Goal: Complete application form

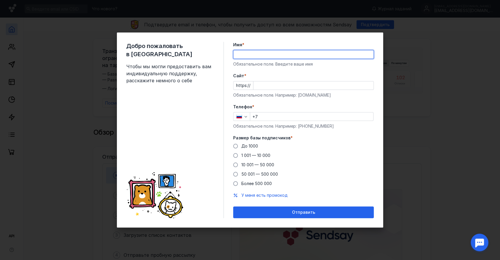
type input "[PERSON_NAME]"
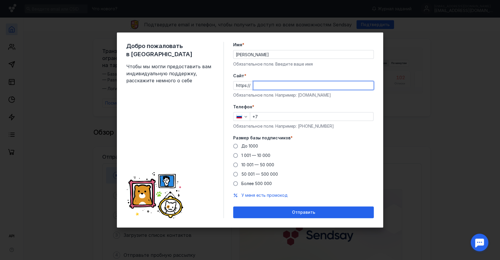
click at [263, 86] on input "Cайт *" at bounding box center [313, 85] width 120 height 8
type input "[DOMAIN_NAME]"
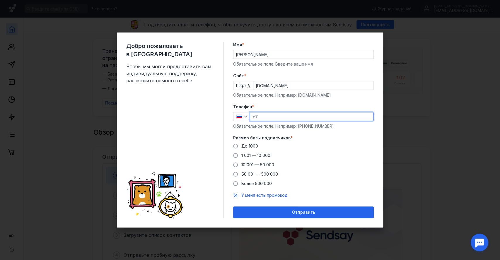
click at [286, 114] on input "+7" at bounding box center [311, 117] width 123 height 8
type input "[PHONE_NUMBER]"
click at [238, 146] on label "До 1000" at bounding box center [245, 146] width 25 height 6
click at [0, 0] on input "До 1000" at bounding box center [0, 0] width 0 height 0
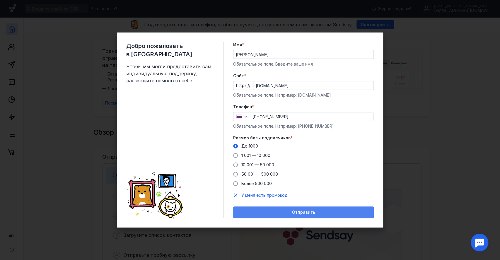
click at [307, 210] on span "Отправить" at bounding box center [303, 212] width 23 height 5
